Goal: Task Accomplishment & Management: Use online tool/utility

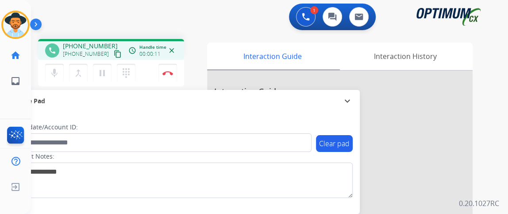
click at [109, 60] on div "mic Mute merge_type Bridge pause Hold dialpad Dialpad Disconnect" at bounding box center [111, 73] width 146 height 27
click at [114, 52] on mat-icon "content_copy" at bounding box center [118, 54] width 8 height 8
click at [192, 6] on div "1 Voice Interactions 0 Chat Interactions 0 Email Interactions" at bounding box center [265, 18] width 446 height 28
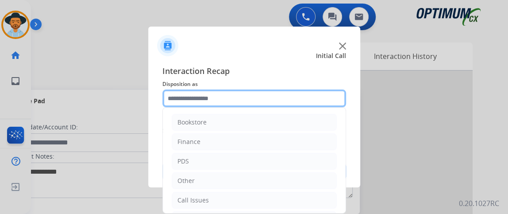
click at [254, 96] on input "text" at bounding box center [255, 98] width 184 height 18
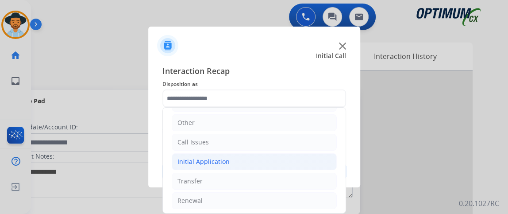
click at [305, 157] on li "Initial Application" at bounding box center [254, 161] width 165 height 17
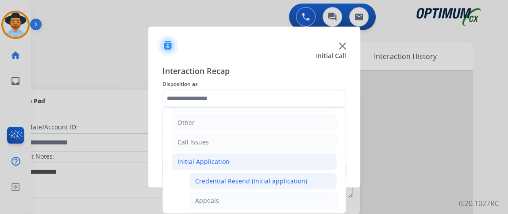
click at [292, 181] on div "Credential Resend (Initial application)" at bounding box center [251, 181] width 112 height 9
type input "**********"
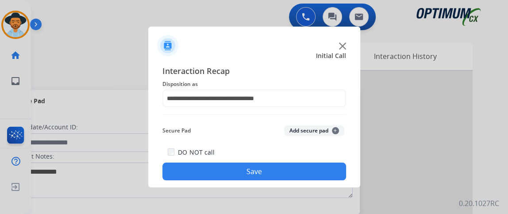
click at [295, 170] on button "Save" at bounding box center [255, 172] width 184 height 18
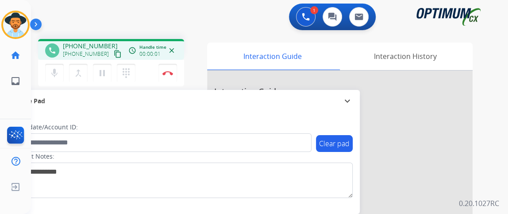
click at [114, 52] on mat-icon "content_copy" at bounding box center [118, 54] width 8 height 8
click at [58, 66] on button "mic Mute" at bounding box center [54, 73] width 19 height 19
click at [58, 66] on button "mic_off Mute" at bounding box center [54, 73] width 19 height 19
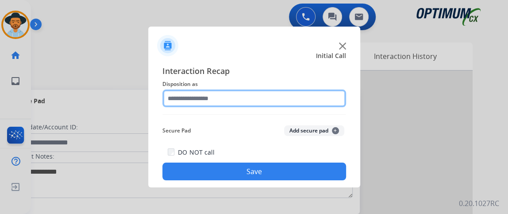
click at [268, 105] on input "text" at bounding box center [255, 98] width 184 height 18
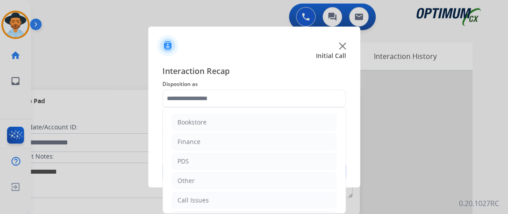
drag, startPoint x: 337, startPoint y: 126, endPoint x: 360, endPoint y: 209, distance: 85.8
click at [0, 209] on app-contact-recap-modal "Initial Call Interaction Recap Disposition as Bookstore Finance PDS Other Call …" at bounding box center [0, 107] width 0 height 214
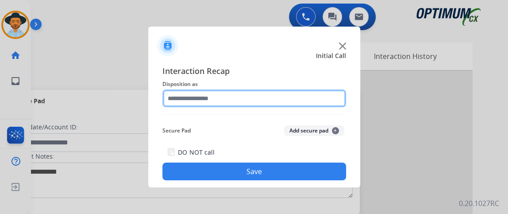
click at [296, 99] on input "text" at bounding box center [255, 98] width 184 height 18
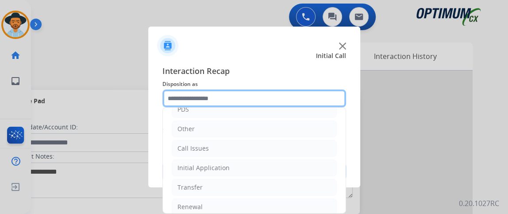
scroll to position [58, 0]
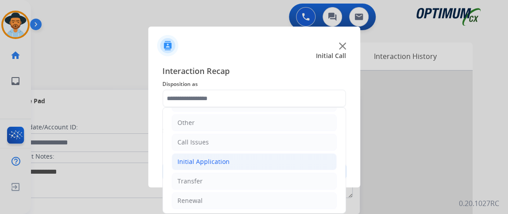
click at [323, 158] on li "Initial Application" at bounding box center [254, 161] width 165 height 17
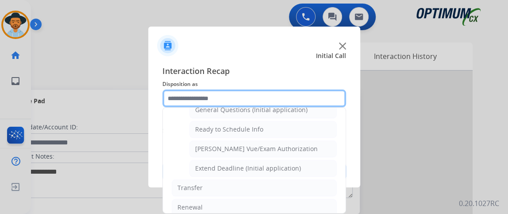
scroll to position [469, 0]
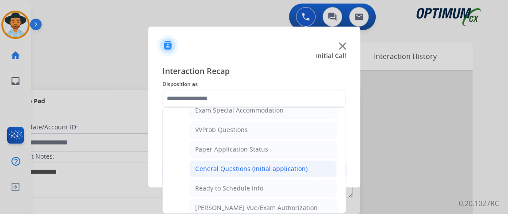
click at [323, 166] on li "General Questions (Initial application)" at bounding box center [263, 168] width 147 height 17
type input "**********"
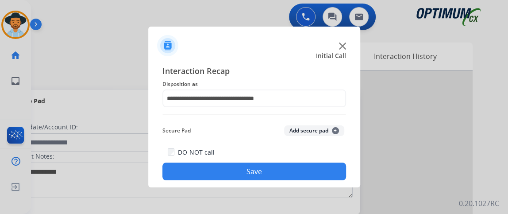
click at [323, 166] on button "Save" at bounding box center [255, 172] width 184 height 18
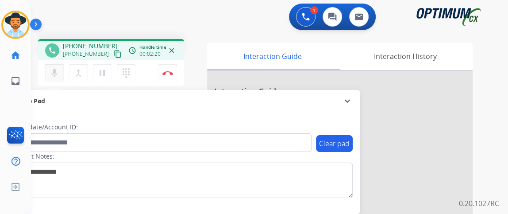
click at [51, 70] on mat-icon "mic" at bounding box center [54, 73] width 11 height 11
click at [51, 70] on mat-icon "mic_off" at bounding box center [54, 73] width 11 height 11
click at [114, 53] on mat-icon "content_copy" at bounding box center [118, 54] width 8 height 8
click at [170, 67] on button "Disconnect" at bounding box center [168, 73] width 19 height 19
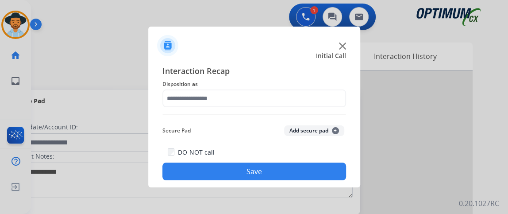
click at [218, 76] on span "Interaction Recap" at bounding box center [255, 72] width 184 height 14
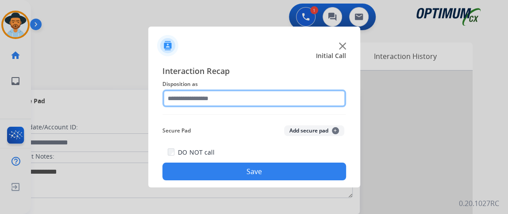
click at [235, 96] on input "text" at bounding box center [255, 98] width 184 height 18
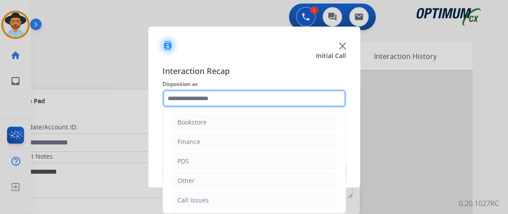
scroll to position [58, 0]
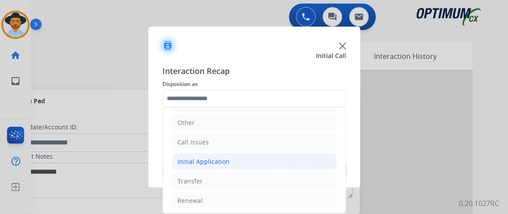
click at [324, 160] on li "Initial Application" at bounding box center [254, 161] width 165 height 17
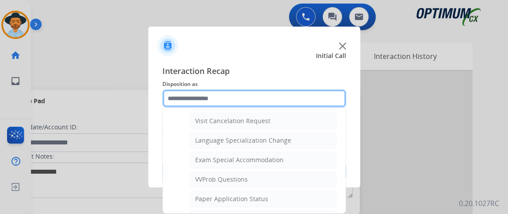
scroll to position [459, 0]
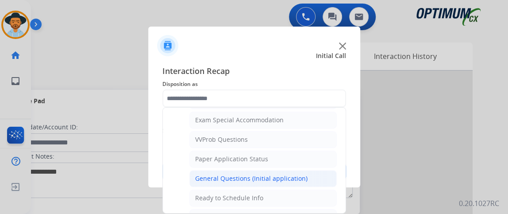
click at [312, 170] on li "General Questions (Initial application)" at bounding box center [263, 178] width 147 height 17
type input "**********"
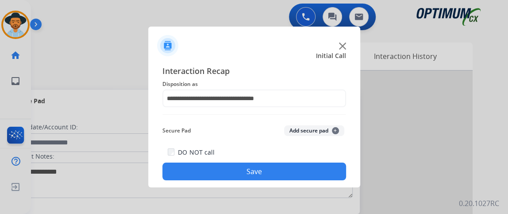
click at [313, 168] on button "Save" at bounding box center [255, 172] width 184 height 18
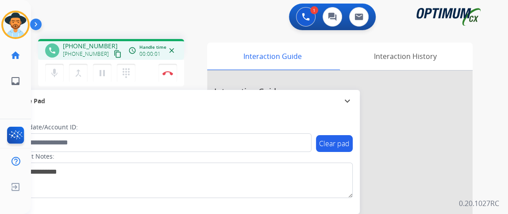
click at [109, 46] on div "[PHONE_NUMBER] [PHONE_NUMBER] content_copy" at bounding box center [93, 51] width 60 height 18
click at [114, 52] on mat-icon "content_copy" at bounding box center [118, 54] width 8 height 8
click at [167, 71] on img at bounding box center [168, 73] width 11 height 4
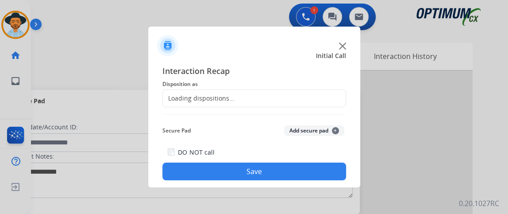
click at [298, 102] on div "Loading dispositions..." at bounding box center [255, 98] width 184 height 18
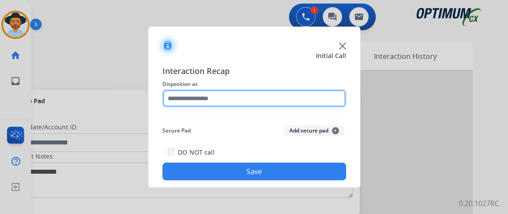
click at [298, 102] on input "text" at bounding box center [255, 98] width 184 height 18
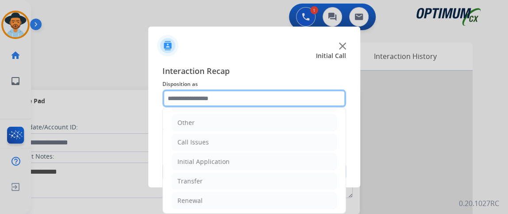
scroll to position [0, 0]
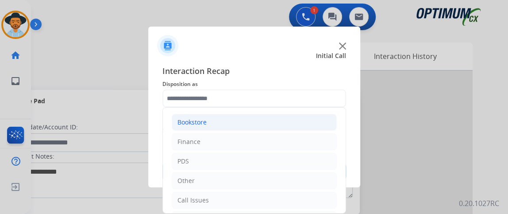
click at [284, 123] on li "Bookstore" at bounding box center [254, 122] width 165 height 17
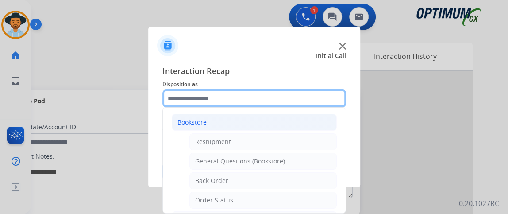
scroll to position [19, 0]
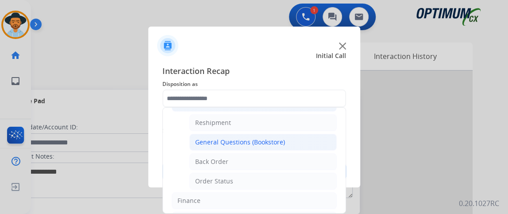
click at [299, 143] on li "General Questions (Bookstore)" at bounding box center [263, 142] width 147 height 17
click at [299, 143] on div "Interaction Recap Disposition as Bookstore Reshipment General Questions (Bookst…" at bounding box center [255, 123] width 184 height 116
type input "**********"
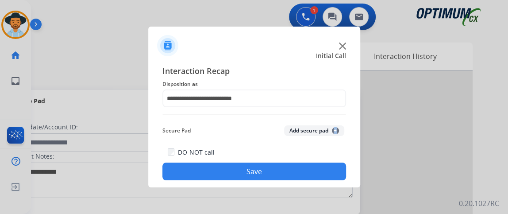
click at [241, 182] on div "**********" at bounding box center [254, 123] width 212 height 130
click at [241, 175] on button "Save" at bounding box center [255, 172] width 184 height 18
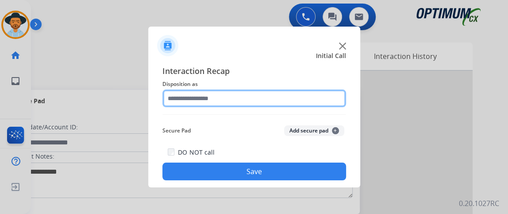
click at [290, 100] on input "text" at bounding box center [255, 98] width 184 height 18
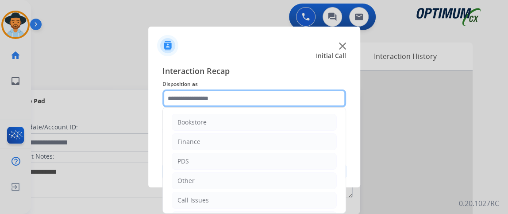
scroll to position [58, 0]
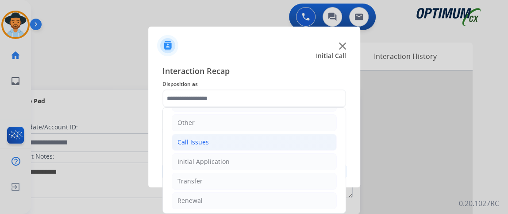
click at [270, 142] on li "Call Issues" at bounding box center [254, 142] width 165 height 17
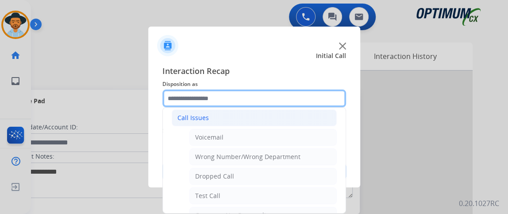
scroll to position [89, 0]
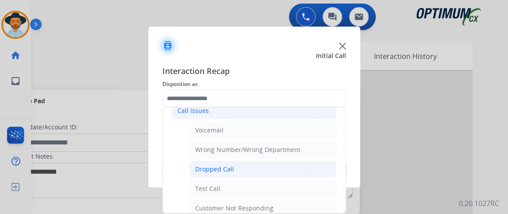
click at [318, 161] on li "Dropped Call" at bounding box center [263, 169] width 147 height 17
type input "**********"
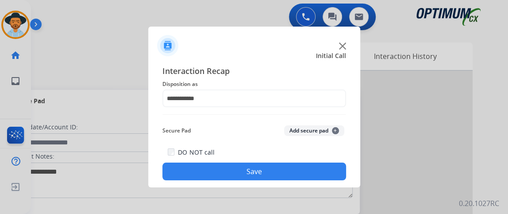
click at [318, 160] on div "DO NOT call Save" at bounding box center [255, 164] width 184 height 34
click at [324, 166] on button "Save" at bounding box center [255, 172] width 184 height 18
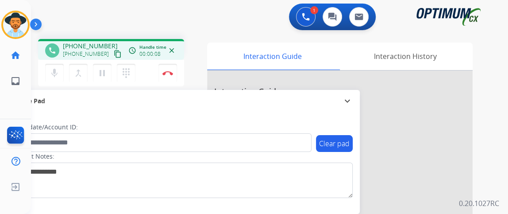
click at [114, 51] on mat-icon "content_copy" at bounding box center [118, 54] width 8 height 8
click at [114, 55] on mat-icon "content_copy" at bounding box center [118, 54] width 8 height 8
click at [166, 78] on button "Disconnect" at bounding box center [168, 73] width 19 height 19
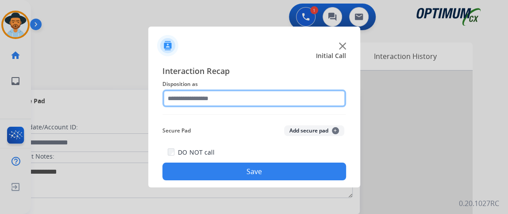
click at [259, 96] on input "text" at bounding box center [255, 98] width 184 height 18
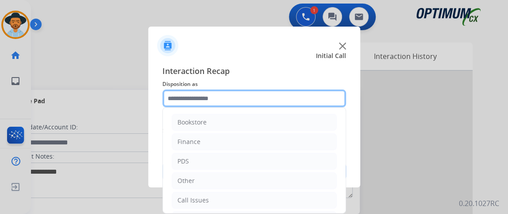
scroll to position [58, 0]
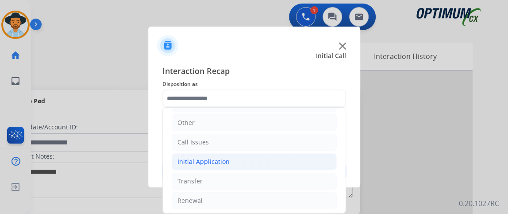
click at [262, 156] on li "Initial Application" at bounding box center [254, 161] width 165 height 17
click at [347, 126] on div "Interaction Recap Disposition as Bookstore Finance PDS Other Call Issues Initia…" at bounding box center [254, 123] width 212 height 130
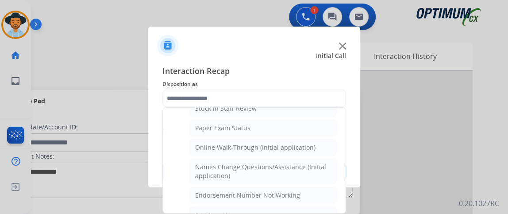
scroll to position [0, 0]
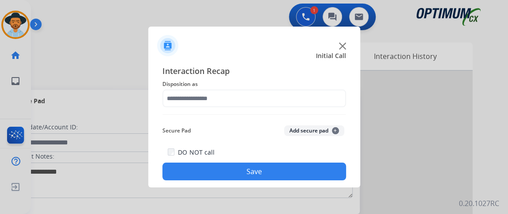
drag, startPoint x: 342, startPoint y: 125, endPoint x: 342, endPoint y: 146, distance: 20.4
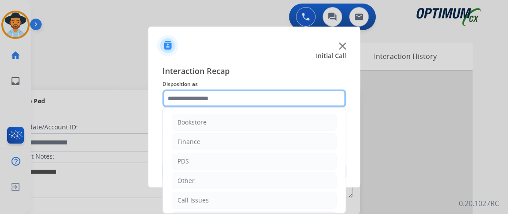
click at [302, 100] on input "text" at bounding box center [255, 98] width 184 height 18
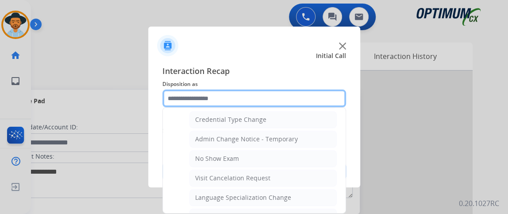
scroll to position [441, 0]
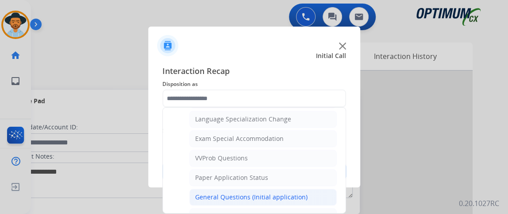
click at [305, 192] on li "General Questions (Initial application)" at bounding box center [263, 197] width 147 height 17
type input "**********"
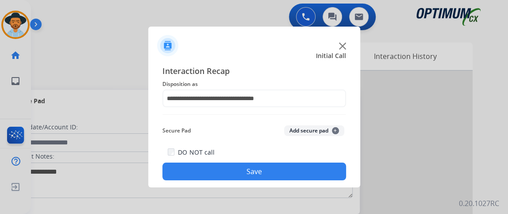
click at [301, 178] on button "Save" at bounding box center [255, 172] width 184 height 18
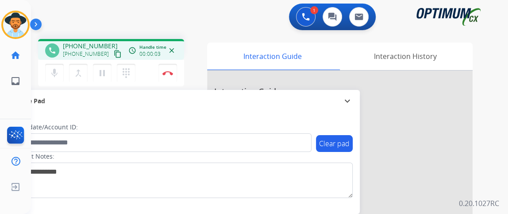
click at [114, 53] on mat-icon "content_copy" at bounding box center [118, 54] width 8 height 8
click at [165, 73] on img at bounding box center [168, 73] width 11 height 4
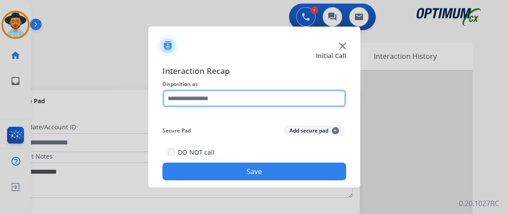
click at [275, 101] on input "text" at bounding box center [255, 98] width 184 height 18
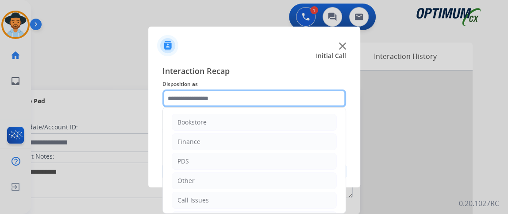
scroll to position [58, 0]
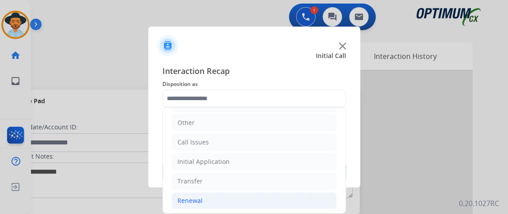
click at [229, 194] on li "Renewal" at bounding box center [254, 200] width 165 height 17
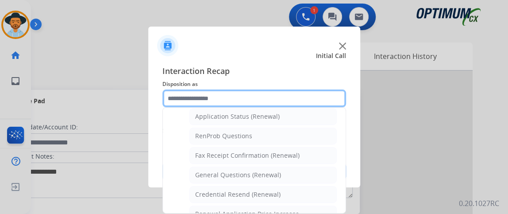
scroll to position [336, 0]
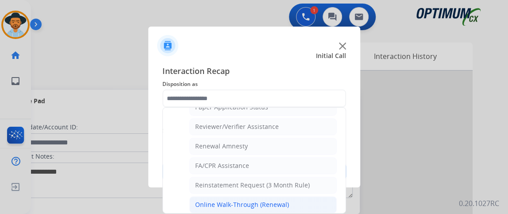
click at [285, 200] on div "Online Walk-Through (Renewal)" at bounding box center [242, 204] width 94 height 9
type input "**********"
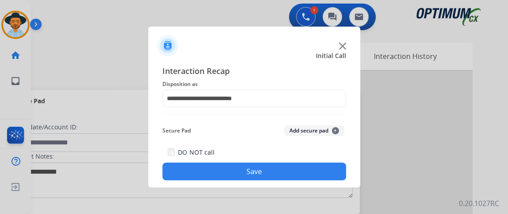
click at [284, 183] on div "**********" at bounding box center [254, 123] width 212 height 130
click at [282, 173] on button "Save" at bounding box center [255, 172] width 184 height 18
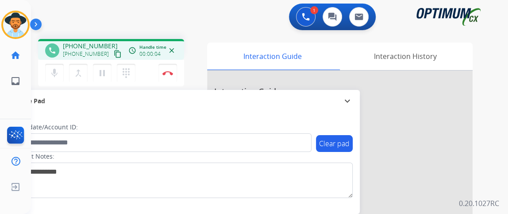
click at [114, 53] on mat-icon "content_copy" at bounding box center [118, 54] width 8 height 8
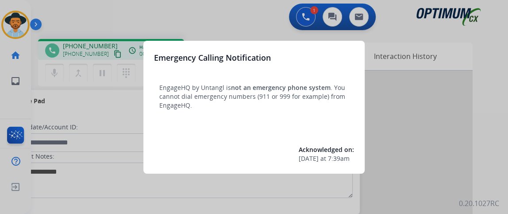
click at [109, 64] on div at bounding box center [254, 107] width 508 height 214
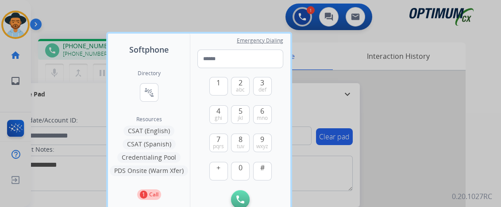
click at [84, 73] on div at bounding box center [250, 103] width 501 height 207
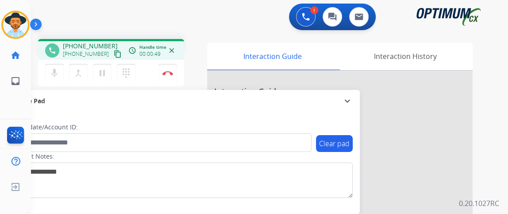
click at [114, 51] on mat-icon "content_copy" at bounding box center [118, 54] width 8 height 8
click at [163, 73] on img at bounding box center [168, 73] width 11 height 4
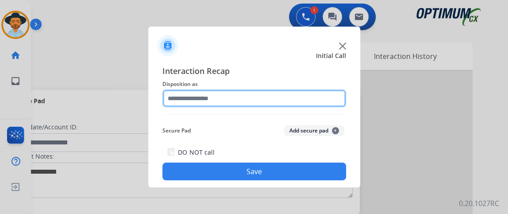
click at [208, 98] on input "text" at bounding box center [255, 98] width 184 height 18
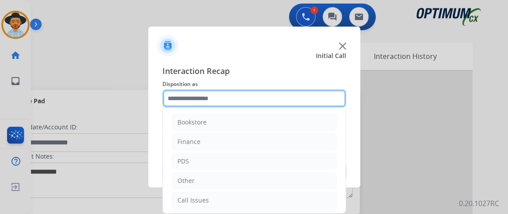
scroll to position [58, 0]
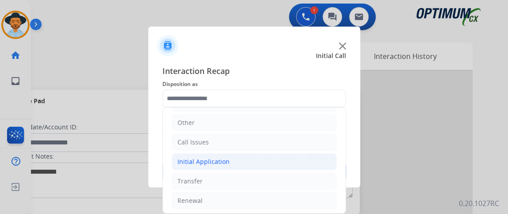
click at [284, 155] on li "Initial Application" at bounding box center [254, 161] width 165 height 17
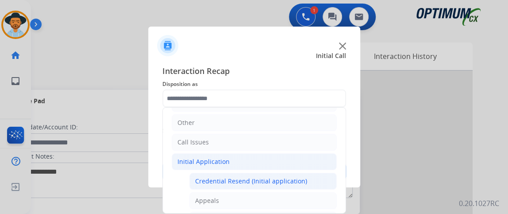
click at [282, 173] on li "Credential Resend (Initial application)" at bounding box center [263, 181] width 147 height 17
type input "**********"
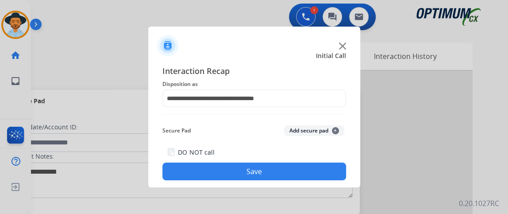
click at [282, 172] on button "Save" at bounding box center [255, 172] width 184 height 18
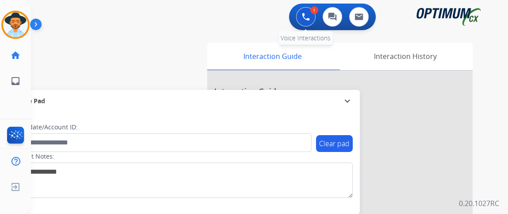
click at [304, 20] on img at bounding box center [306, 17] width 8 height 8
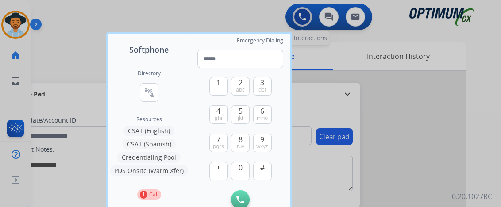
type input "**********"
click at [243, 192] on button "Initiate Call" at bounding box center [240, 199] width 19 height 19
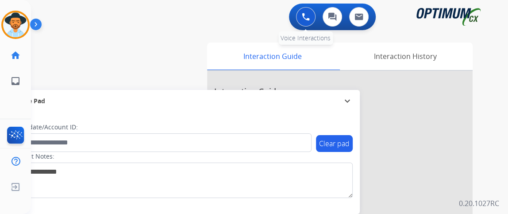
click at [304, 17] on img at bounding box center [306, 17] width 8 height 8
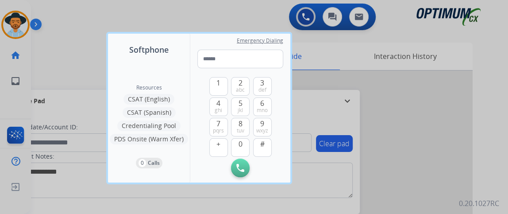
click at [80, 62] on div at bounding box center [254, 107] width 508 height 214
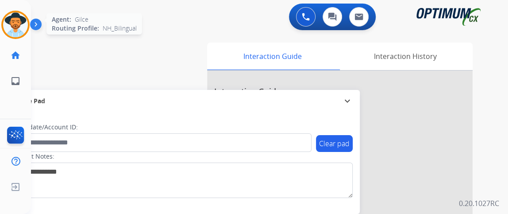
click at [28, 26] on div at bounding box center [15, 25] width 28 height 28
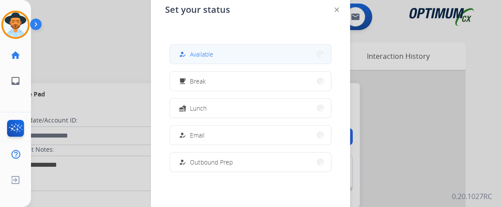
click at [207, 63] on div "how_to_reg Available" at bounding box center [251, 54] width 162 height 20
click at [271, 48] on button "how_to_reg Available" at bounding box center [250, 54] width 161 height 19
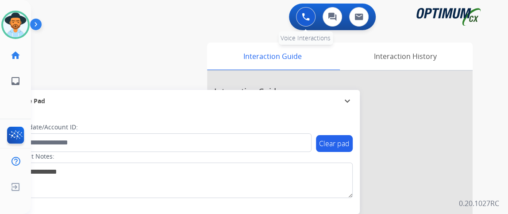
click at [309, 12] on button at bounding box center [305, 16] width 19 height 19
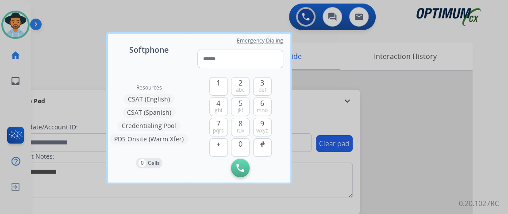
type input "**********"
click at [240, 169] on img at bounding box center [241, 168] width 8 height 8
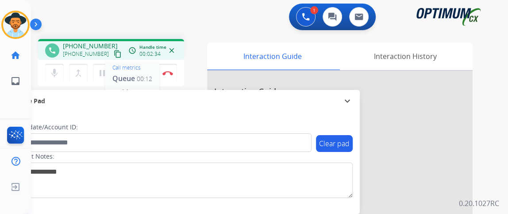
click at [127, 76] on span "Queue" at bounding box center [123, 79] width 23 height 10
click at [127, 73] on mat-icon "dialpad" at bounding box center [126, 73] width 11 height 11
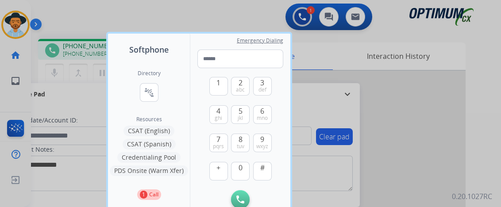
click at [143, 132] on button "CSAT (English)" at bounding box center [149, 131] width 51 height 11
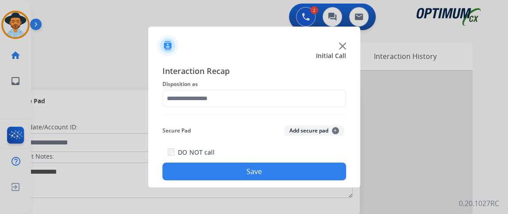
click at [298, 108] on div "Interaction Recap Disposition as Secure Pad Add secure pad + DO NOT call Save" at bounding box center [255, 123] width 184 height 116
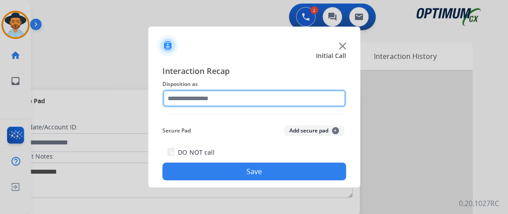
click at [296, 104] on input "text" at bounding box center [255, 98] width 184 height 18
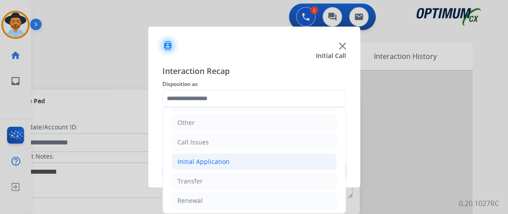
click at [254, 159] on li "Initial Application" at bounding box center [254, 161] width 165 height 17
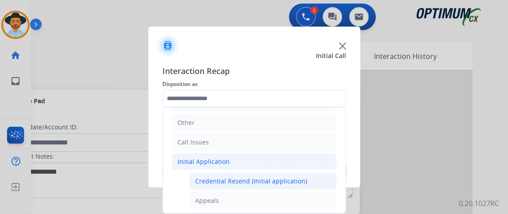
click at [257, 177] on div "Credential Resend (Initial application)" at bounding box center [251, 181] width 112 height 9
type input "**********"
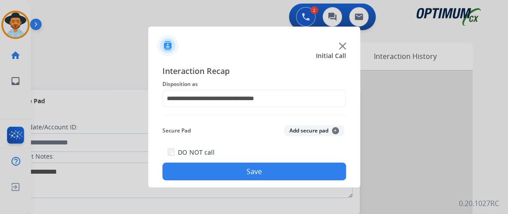
click at [257, 175] on button "Save" at bounding box center [255, 172] width 184 height 18
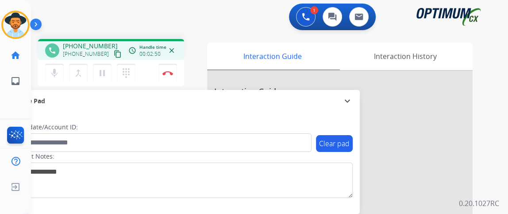
click at [114, 53] on mat-icon "content_copy" at bounding box center [118, 54] width 8 height 8
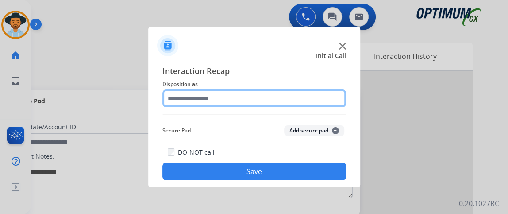
click at [254, 104] on input "text" at bounding box center [255, 98] width 184 height 18
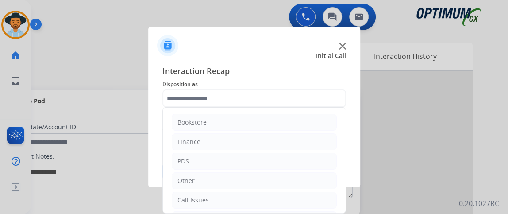
drag, startPoint x: 348, startPoint y: 142, endPoint x: 341, endPoint y: 188, distance: 46.1
click at [341, 187] on div "Interaction Recap Disposition as Bookstore Finance PDS Other Call Issues Initia…" at bounding box center [254, 123] width 212 height 130
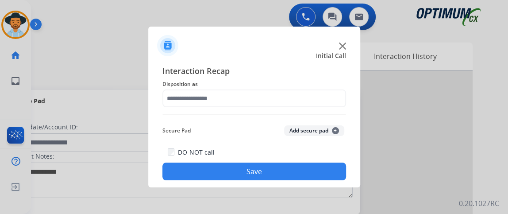
click at [307, 109] on div "Interaction Recap Disposition as Secure Pad Add secure pad + DO NOT call Save" at bounding box center [255, 123] width 184 height 116
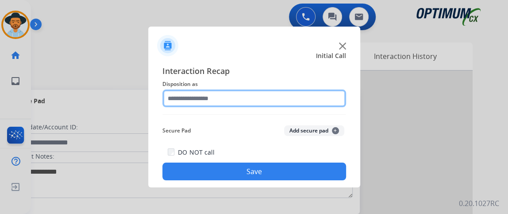
click at [302, 96] on input "text" at bounding box center [255, 98] width 184 height 18
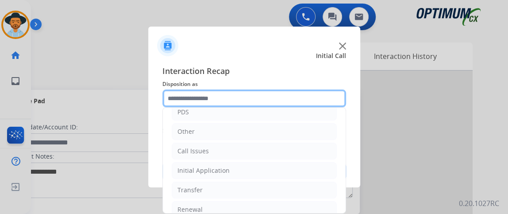
scroll to position [50, 0]
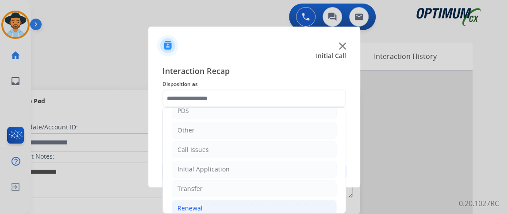
click at [252, 201] on li "Renewal" at bounding box center [254, 208] width 165 height 17
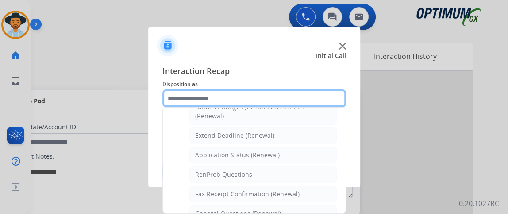
scroll to position [203, 0]
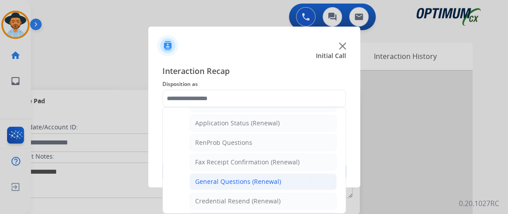
click at [286, 174] on li "General Questions (Renewal)" at bounding box center [263, 181] width 147 height 17
type input "**********"
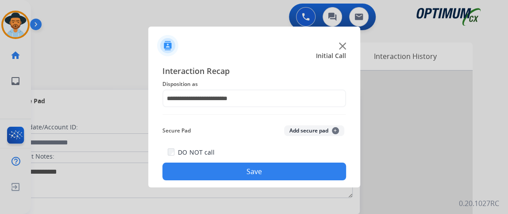
click at [283, 162] on div "DO NOT call Save" at bounding box center [255, 164] width 184 height 34
click at [283, 167] on button "Save" at bounding box center [255, 172] width 184 height 18
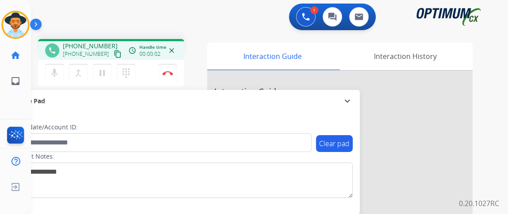
click at [114, 52] on mat-icon "content_copy" at bounding box center [118, 54] width 8 height 8
click at [168, 75] on button "Disconnect" at bounding box center [168, 73] width 19 height 19
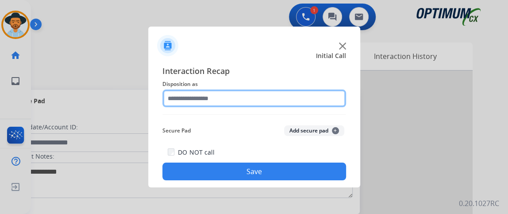
click at [251, 99] on input "text" at bounding box center [255, 98] width 184 height 18
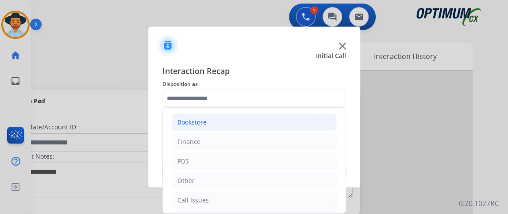
click at [247, 122] on li "Bookstore" at bounding box center [254, 122] width 165 height 17
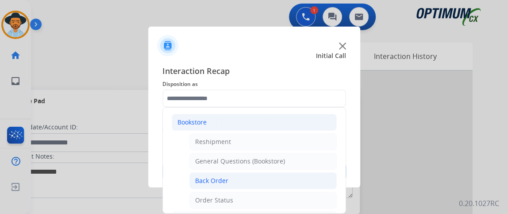
click at [259, 172] on li "Back Order" at bounding box center [263, 180] width 147 height 17
type input "**********"
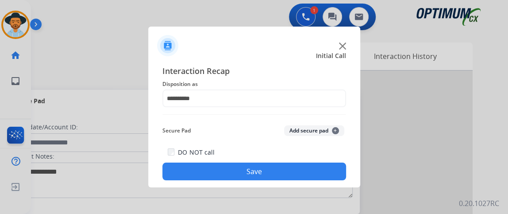
click at [259, 172] on button "Save" at bounding box center [255, 172] width 184 height 18
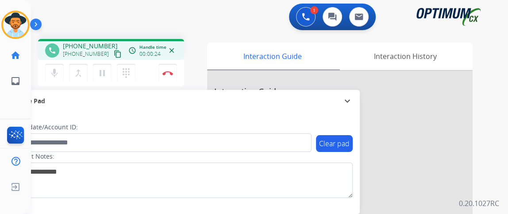
click at [106, 61] on div "mic Mute merge_type Bridge pause Hold dialpad Dialpad Disconnect" at bounding box center [111, 73] width 146 height 27
click at [114, 54] on mat-icon "content_copy" at bounding box center [118, 54] width 8 height 8
click at [59, 68] on mat-icon "mic" at bounding box center [54, 73] width 11 height 11
click at [59, 68] on mat-icon "mic_off" at bounding box center [54, 73] width 11 height 11
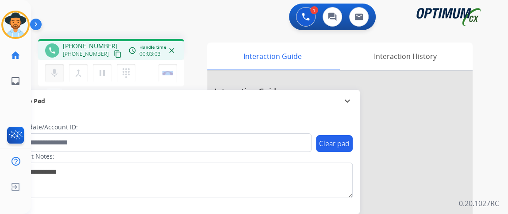
click at [57, 64] on div "mic Mute merge_type Bridge pause Hold dialpad Dialpad" at bounding box center [93, 73] width 96 height 19
click at [57, 74] on mat-icon "mic" at bounding box center [54, 73] width 11 height 11
click at [47, 71] on button "mic_off Mute" at bounding box center [54, 73] width 19 height 19
click at [48, 78] on button "mic Mute" at bounding box center [54, 73] width 19 height 19
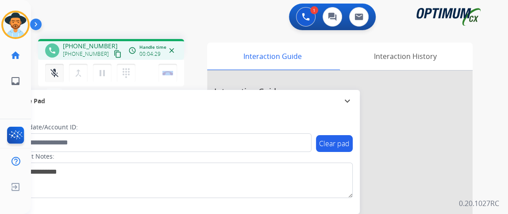
click at [54, 74] on mat-icon "mic_off" at bounding box center [54, 73] width 11 height 11
click at [54, 77] on mat-icon "mic" at bounding box center [54, 73] width 11 height 11
click at [54, 76] on mat-icon "mic_off" at bounding box center [54, 73] width 11 height 11
click at [54, 76] on mat-icon "mic" at bounding box center [54, 73] width 11 height 11
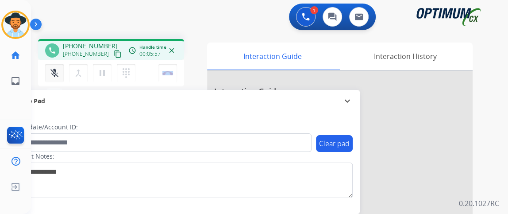
click at [54, 76] on mat-icon "mic_off" at bounding box center [54, 73] width 11 height 11
click at [169, 72] on img at bounding box center [168, 73] width 11 height 4
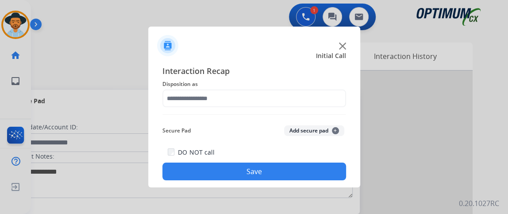
click at [281, 109] on div "Interaction Recap Disposition as Secure Pad Add secure pad + DO NOT call Save" at bounding box center [255, 123] width 184 height 116
click at [281, 110] on div "Interaction Recap Disposition as Secure Pad Add secure pad + DO NOT call Save" at bounding box center [255, 123] width 184 height 116
click at [310, 110] on div "Interaction Recap Disposition as Secure Pad Add secure pad + DO NOT call Save" at bounding box center [255, 123] width 184 height 116
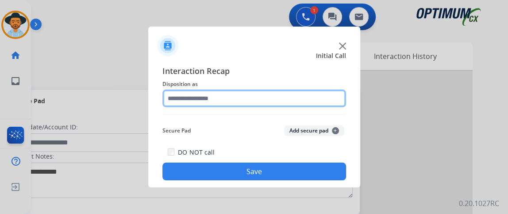
click at [283, 95] on input "text" at bounding box center [255, 98] width 184 height 18
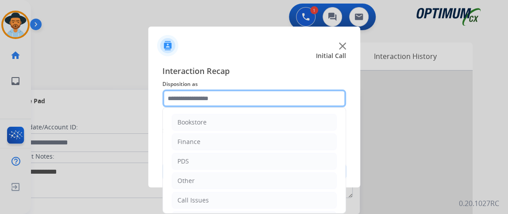
scroll to position [58, 0]
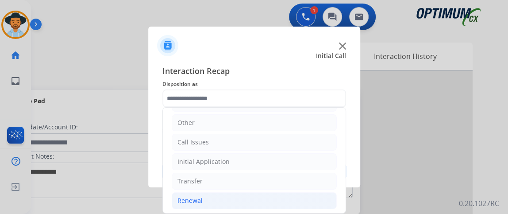
click at [271, 199] on li "Renewal" at bounding box center [254, 200] width 165 height 17
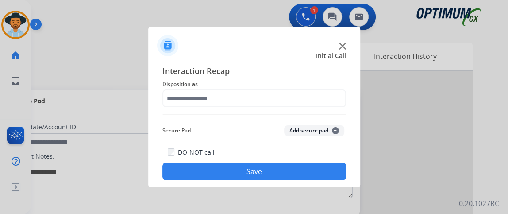
click at [282, 200] on div at bounding box center [254, 107] width 508 height 214
click at [275, 109] on div "Interaction Recap Disposition as Secure Pad Add secure pad + DO NOT call Save" at bounding box center [255, 123] width 184 height 116
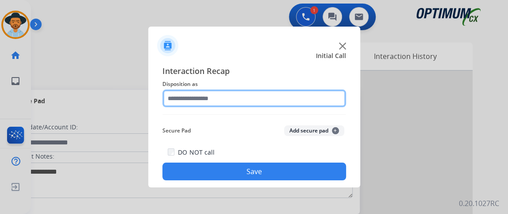
click at [274, 99] on input "text" at bounding box center [255, 98] width 184 height 18
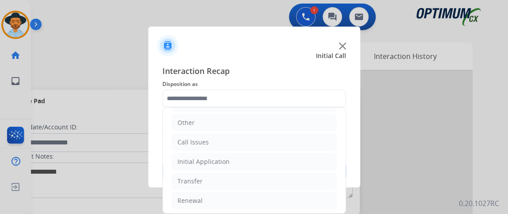
click at [349, 174] on div "Interaction Recap Disposition as Bookstore Finance PDS Other Call Issues Initia…" at bounding box center [254, 123] width 212 height 130
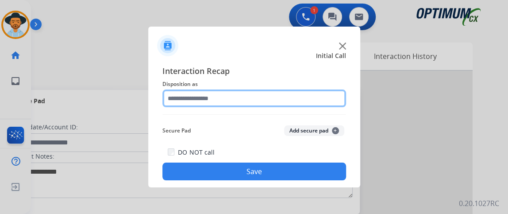
click at [265, 95] on input "text" at bounding box center [255, 98] width 184 height 18
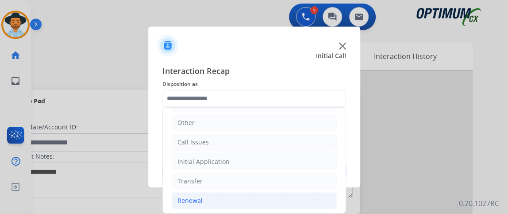
click at [228, 197] on li "Renewal" at bounding box center [254, 200] width 165 height 17
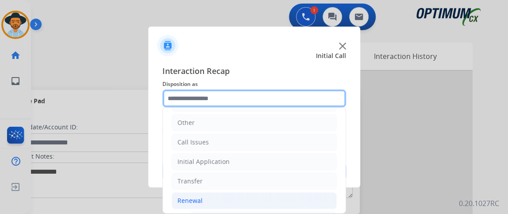
scroll to position [183, 0]
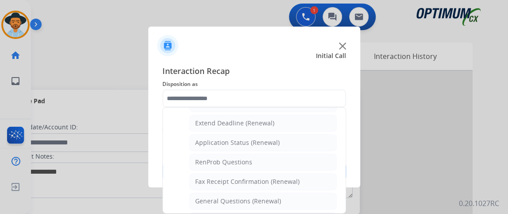
click at [306, 194] on li "General Questions (Renewal)" at bounding box center [263, 201] width 147 height 17
click at [306, 194] on div at bounding box center [254, 107] width 508 height 214
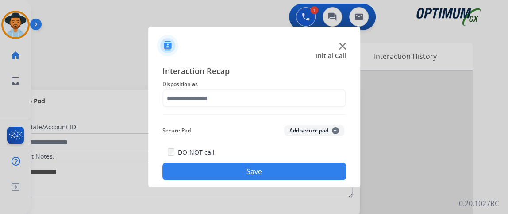
type input "**********"
click at [306, 172] on button "Save" at bounding box center [255, 172] width 184 height 18
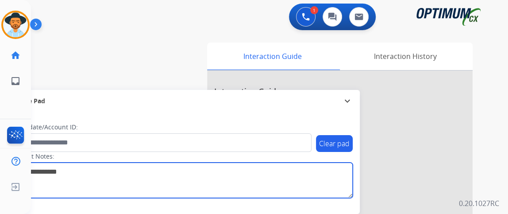
click at [306, 172] on textarea at bounding box center [182, 180] width 342 height 35
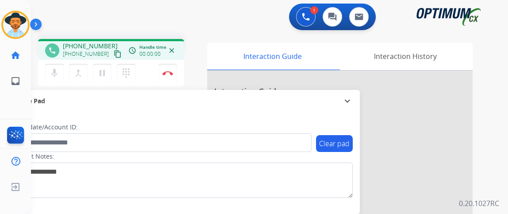
click at [114, 56] on mat-icon "content_copy" at bounding box center [118, 54] width 8 height 8
click at [171, 73] on img at bounding box center [168, 73] width 11 height 4
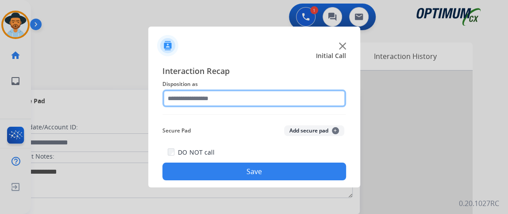
click at [247, 93] on input "text" at bounding box center [255, 98] width 184 height 18
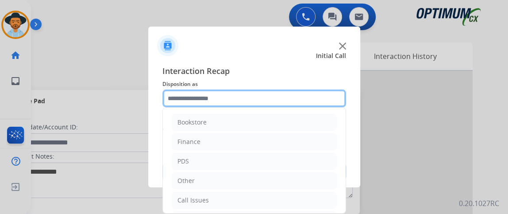
scroll to position [58, 0]
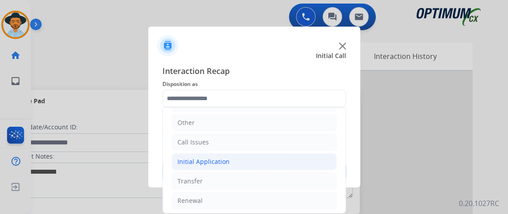
click at [299, 164] on li "Initial Application" at bounding box center [254, 161] width 165 height 17
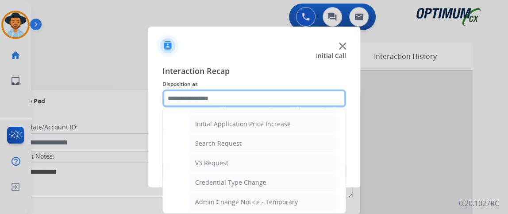
scroll to position [528, 0]
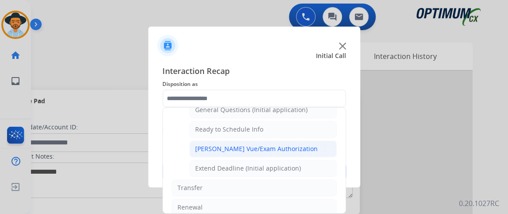
click at [249, 144] on div "[PERSON_NAME] Vue/Exam Authorization" at bounding box center [256, 148] width 123 height 9
type input "**********"
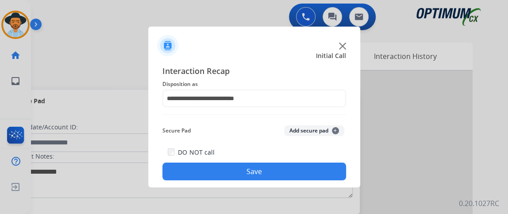
click at [248, 155] on div "DO NOT call Save" at bounding box center [255, 164] width 184 height 34
click at [248, 172] on button "Save" at bounding box center [255, 172] width 184 height 18
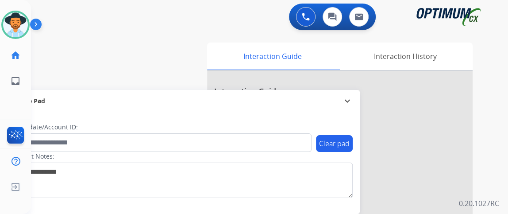
click at [64, 62] on div "swap_horiz Break voice bridge close_fullscreen Connect 3-Way Call merge_type Se…" at bounding box center [259, 216] width 456 height 369
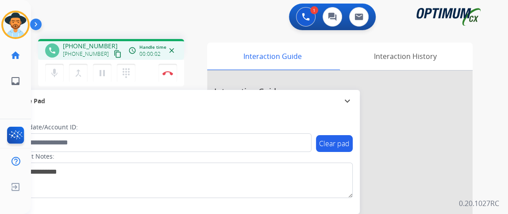
click at [114, 54] on mat-icon "content_copy" at bounding box center [118, 54] width 8 height 8
click at [57, 68] on mat-icon "mic" at bounding box center [54, 73] width 11 height 11
click at [57, 67] on button "mic_off Mute" at bounding box center [54, 73] width 19 height 19
click at [172, 73] on img at bounding box center [168, 73] width 11 height 4
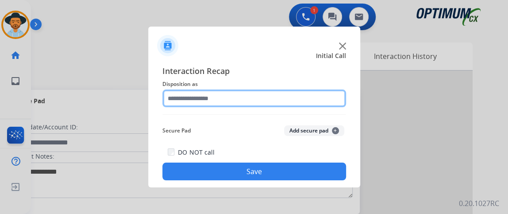
click at [260, 98] on input "text" at bounding box center [255, 98] width 184 height 18
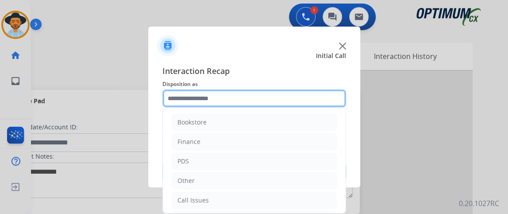
scroll to position [58, 0]
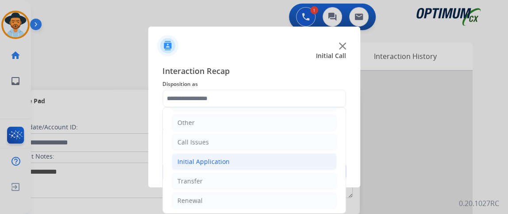
click at [277, 161] on li "Initial Application" at bounding box center [254, 161] width 165 height 17
click at [277, 160] on li "Initial Application" at bounding box center [254, 161] width 165 height 17
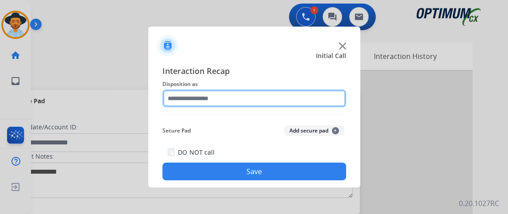
click at [305, 104] on input "text" at bounding box center [255, 98] width 184 height 18
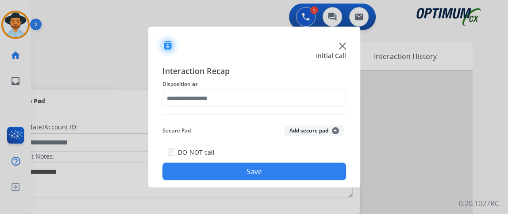
click at [337, 130] on button "Add secure pad +" at bounding box center [314, 130] width 60 height 11
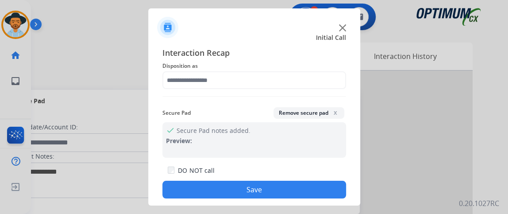
click at [336, 112] on span "x" at bounding box center [335, 112] width 7 height 7
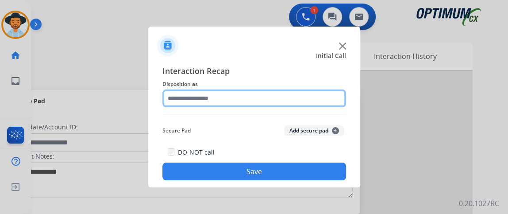
click at [322, 99] on input "text" at bounding box center [255, 98] width 184 height 18
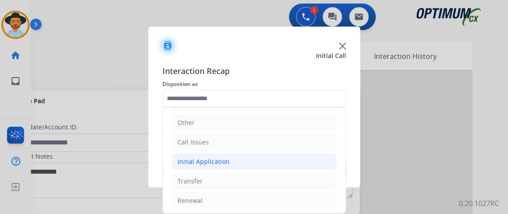
click at [283, 161] on li "Initial Application" at bounding box center [254, 161] width 165 height 17
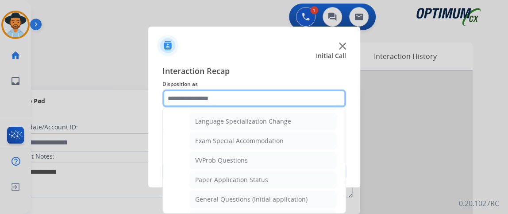
scroll to position [446, 0]
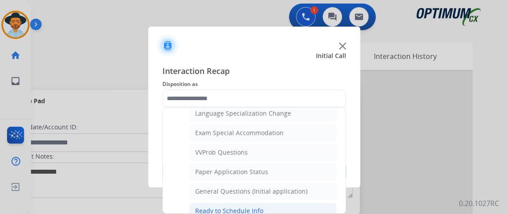
click at [309, 202] on li "Ready to Schedule Info" at bounding box center [263, 210] width 147 height 17
type input "**********"
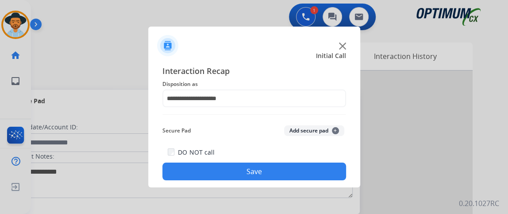
click at [285, 167] on button "Save" at bounding box center [255, 172] width 184 height 18
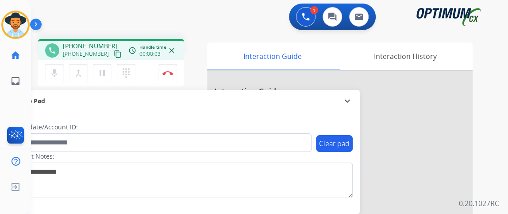
click at [114, 55] on mat-icon "content_copy" at bounding box center [118, 54] width 8 height 8
click at [114, 54] on mat-icon "content_copy" at bounding box center [118, 54] width 8 height 8
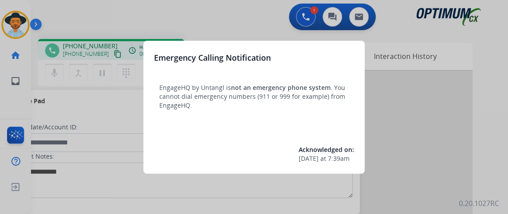
click at [177, 16] on div at bounding box center [254, 107] width 508 height 214
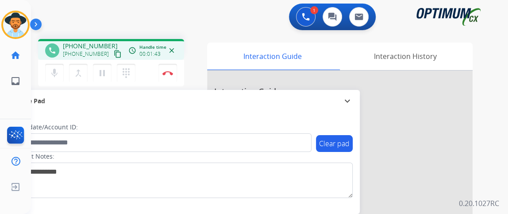
click at [210, 13] on div "1 Voice Interactions 0 Chat Interactions 0 Email Interactions" at bounding box center [265, 18] width 446 height 28
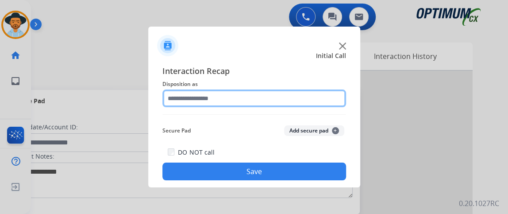
click at [267, 107] on input "text" at bounding box center [255, 98] width 184 height 18
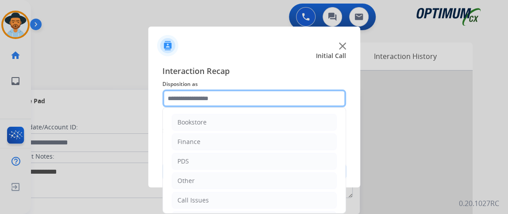
scroll to position [58, 0]
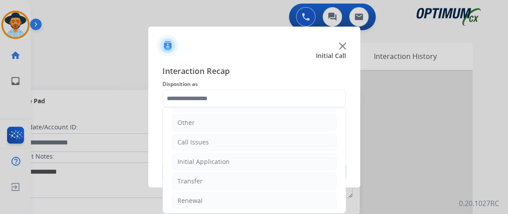
click at [286, 151] on ul "Bookstore Finance PDS Other Call Issues Initial Application Transfer Renewal" at bounding box center [254, 133] width 183 height 166
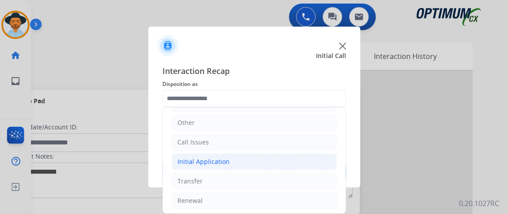
click at [286, 159] on li "Initial Application" at bounding box center [254, 161] width 165 height 17
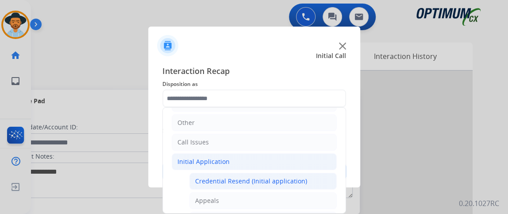
click at [286, 177] on div "Credential Resend (Initial application)" at bounding box center [251, 181] width 112 height 9
type input "**********"
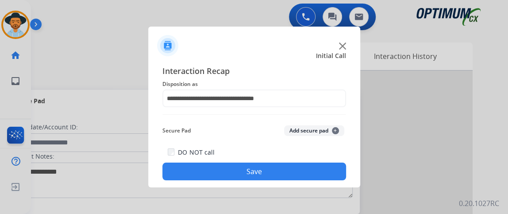
click at [285, 175] on button "Save" at bounding box center [255, 172] width 184 height 18
